Goal: Unclear: Browse casually

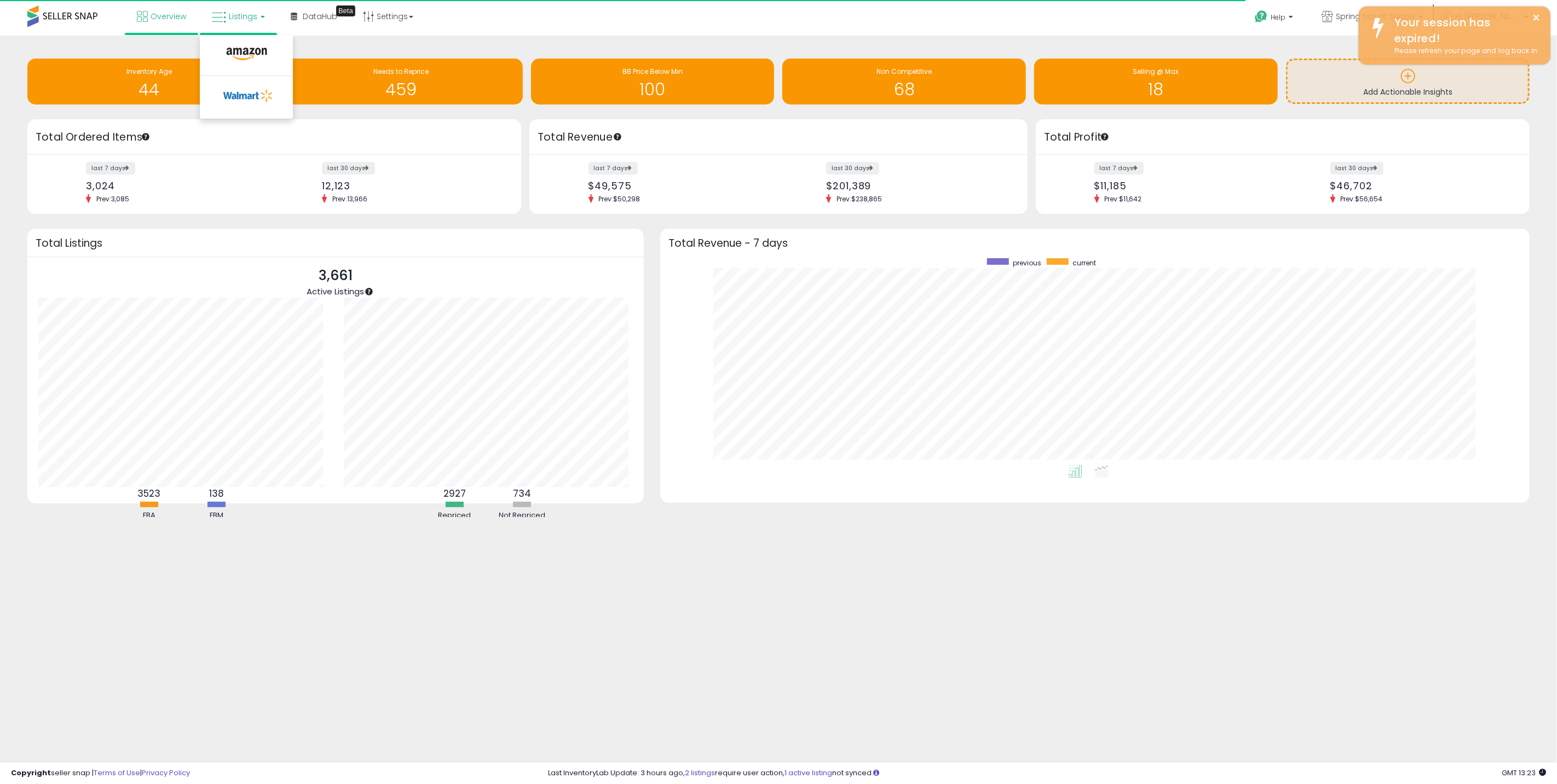
scroll to position [207, 847]
